Goal: Task Accomplishment & Management: Manage account settings

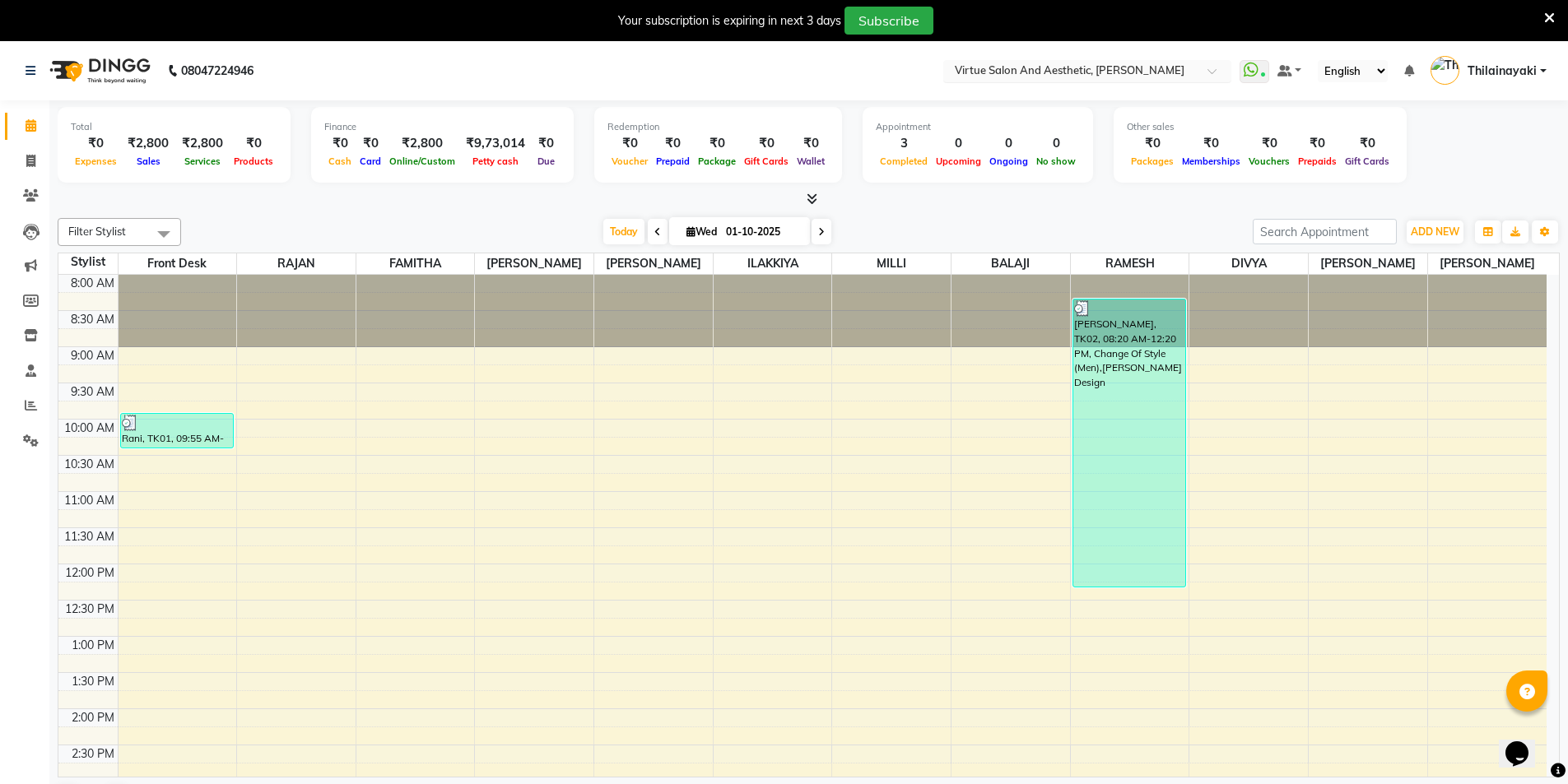
click at [1169, 62] on div "Select Location × Virtue Salon And Aesthetic, Kolathur" at bounding box center [1087, 71] width 288 height 22
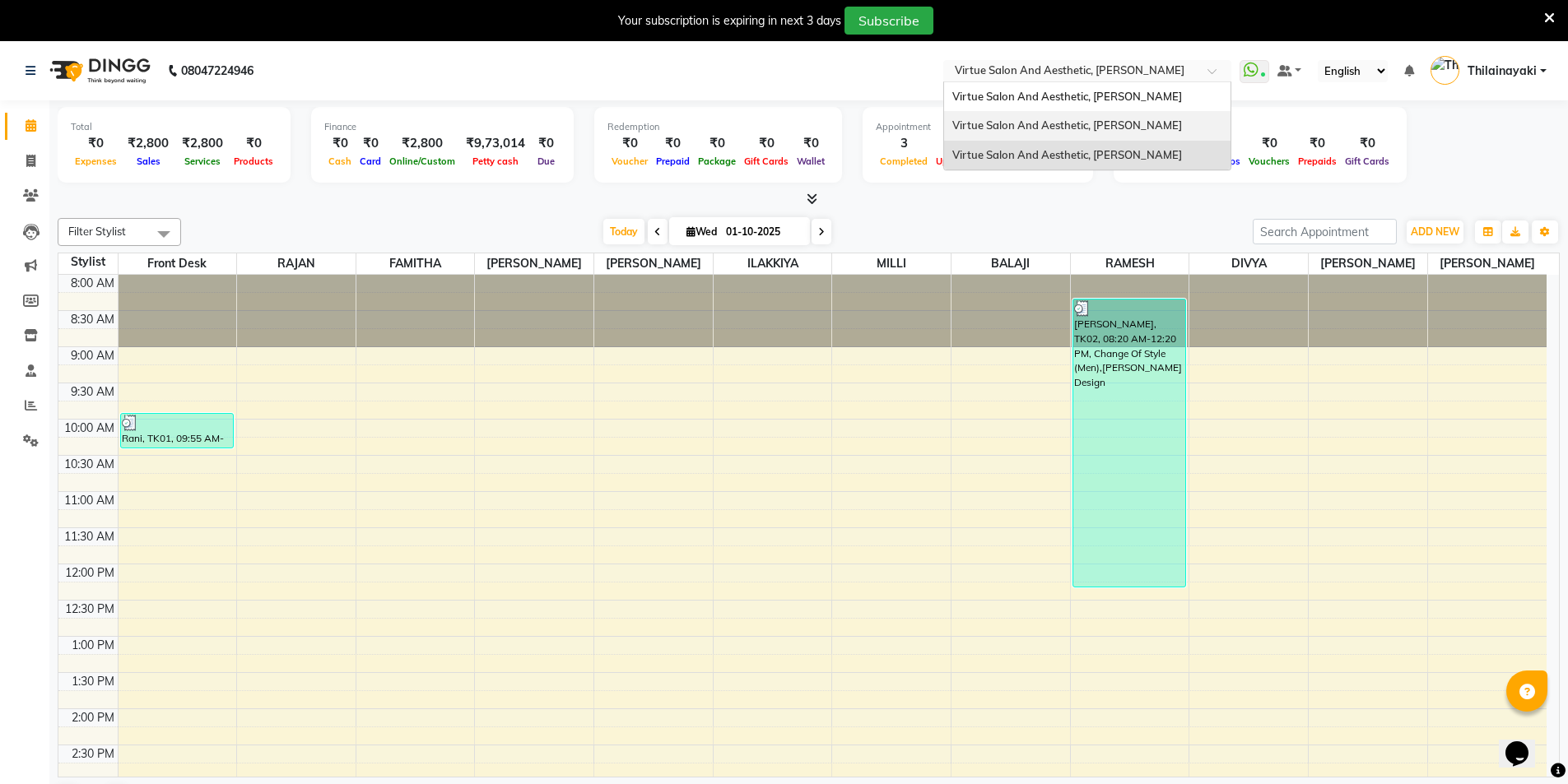
click at [1152, 132] on div "Virtue Salon And Aesthetic, [PERSON_NAME]" at bounding box center [1087, 126] width 286 height 30
